Goal: Navigation & Orientation: Find specific page/section

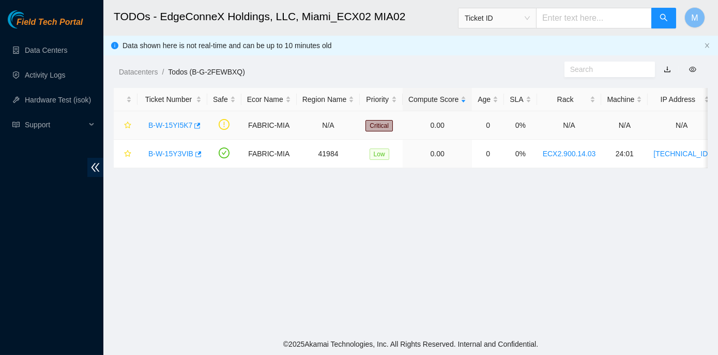
click at [172, 122] on link "B-W-15YI5K7" at bounding box center [170, 125] width 44 height 8
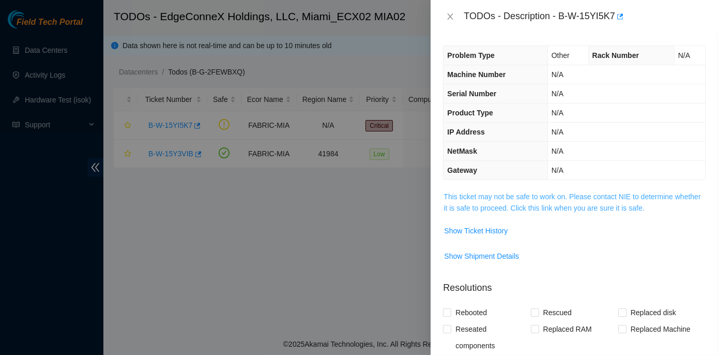
click at [544, 195] on link "This ticket may not be safe to work on. Please contact NIE to determine whether…" at bounding box center [571, 202] width 257 height 20
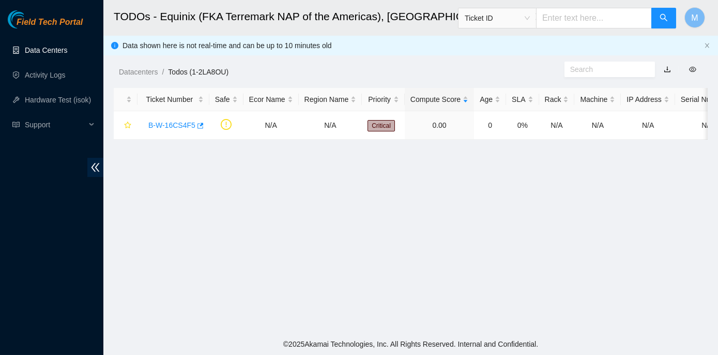
click at [27, 46] on link "Data Centers" at bounding box center [46, 50] width 42 height 8
